Goal: Task Accomplishment & Management: Manage account settings

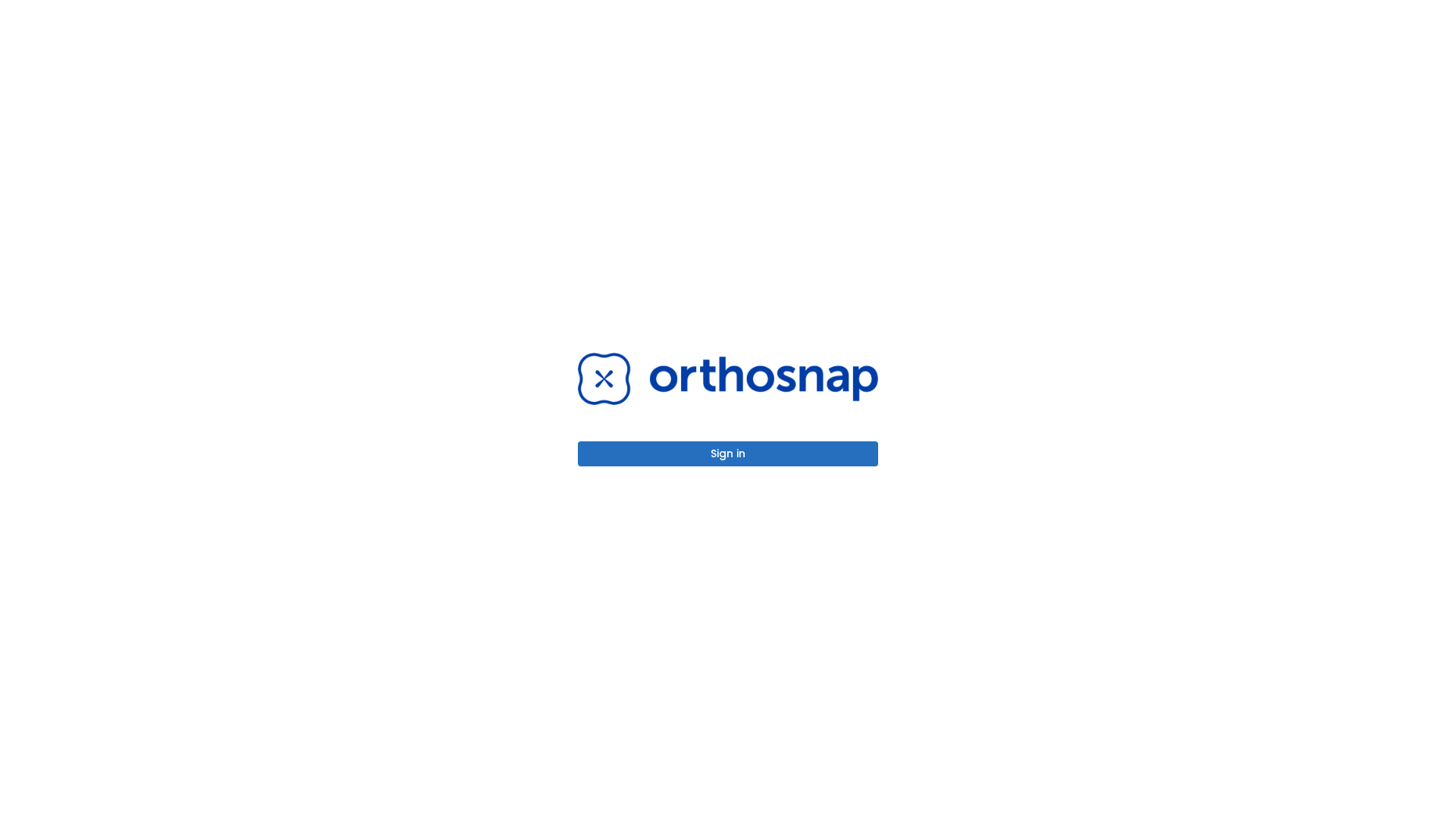
click at [728, 454] on button "Sign in" at bounding box center [728, 454] width 301 height 25
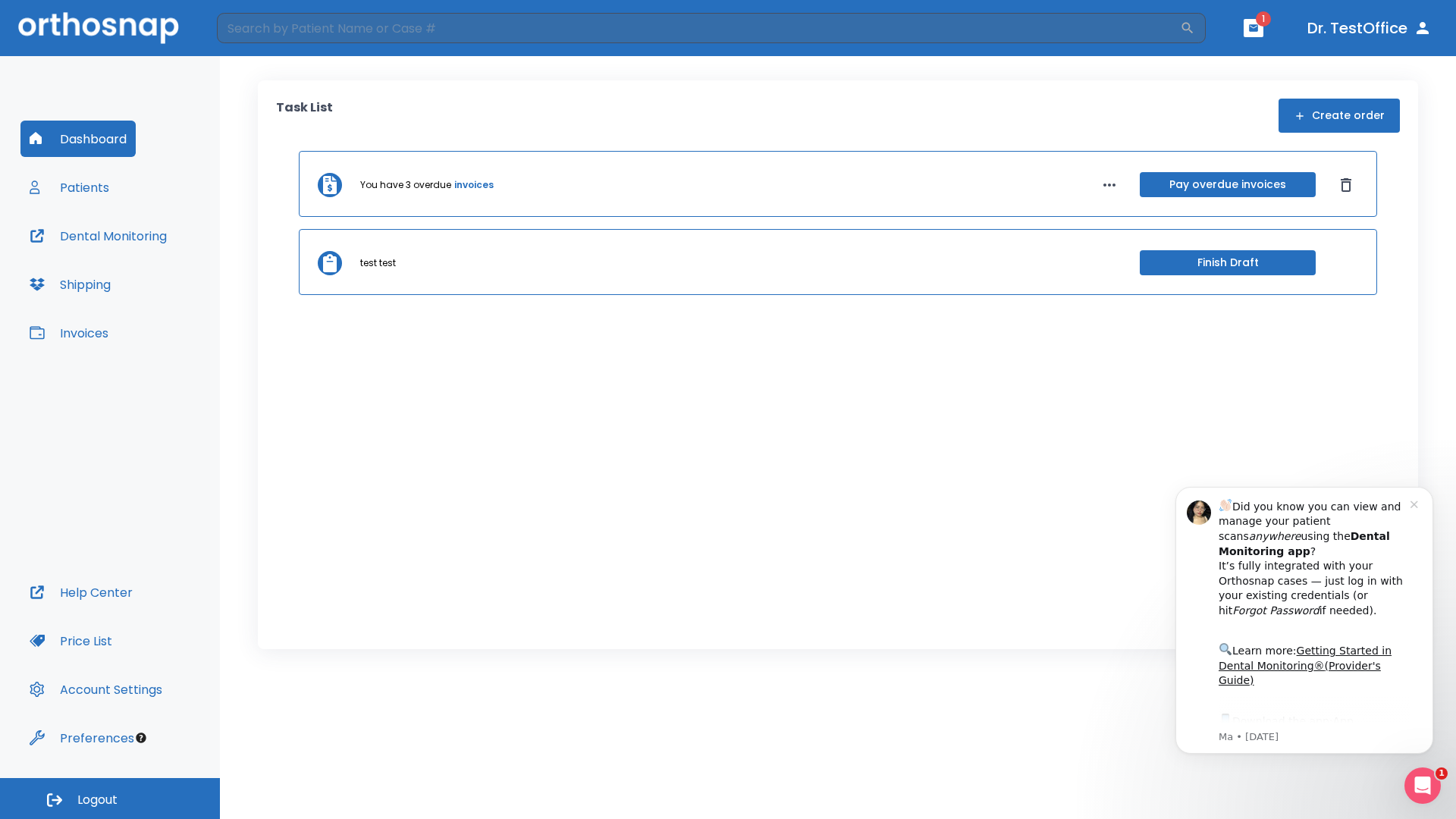
click at [110, 799] on span "Logout" at bounding box center [98, 800] width 41 height 17
